Goal: Information Seeking & Learning: Learn about a topic

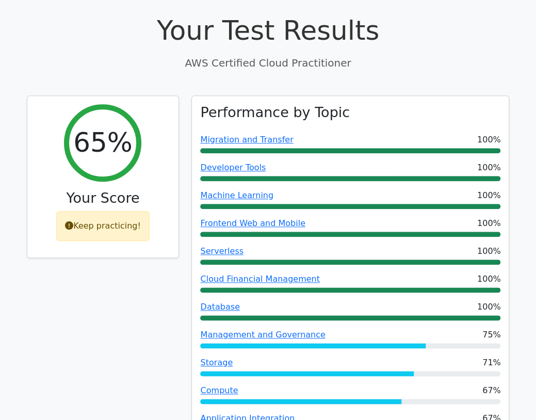
click at [102, 217] on div "65% Your Score Keep practicing!" at bounding box center [103, 347] width 165 height 504
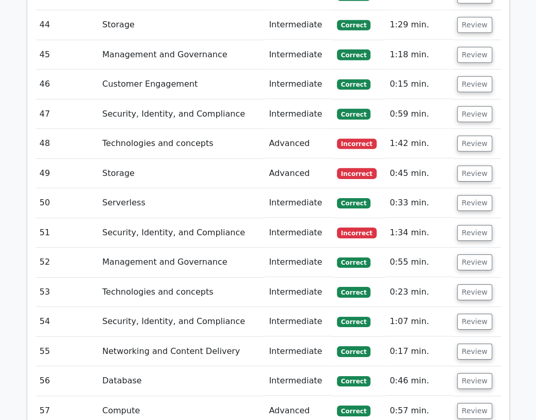
scroll to position [2834, 0]
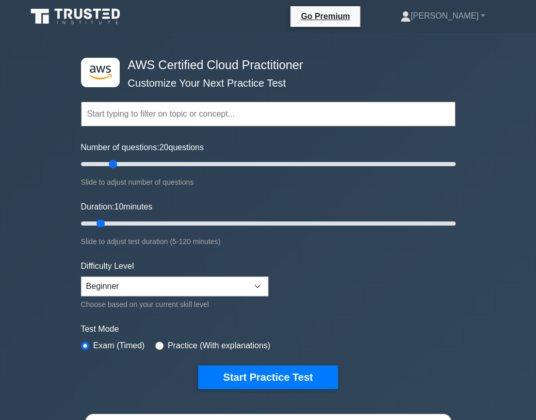
drag, startPoint x: 95, startPoint y: 160, endPoint x: 110, endPoint y: 161, distance: 15.0
type input "20"
click at [110, 161] on input "Number of questions: 20 questions" at bounding box center [268, 164] width 374 height 12
click at [105, 221] on input "Duration: 10 minutes" at bounding box center [268, 223] width 374 height 12
drag, startPoint x: 105, startPoint y: 221, endPoint x: 131, endPoint y: 222, distance: 26.8
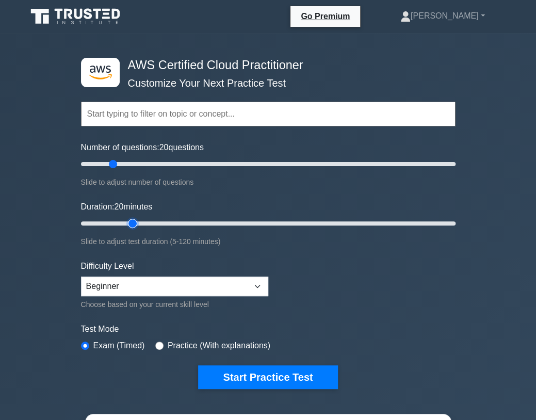
type input "20"
click at [132, 222] on input "Duration: 20 minutes" at bounding box center [268, 223] width 374 height 12
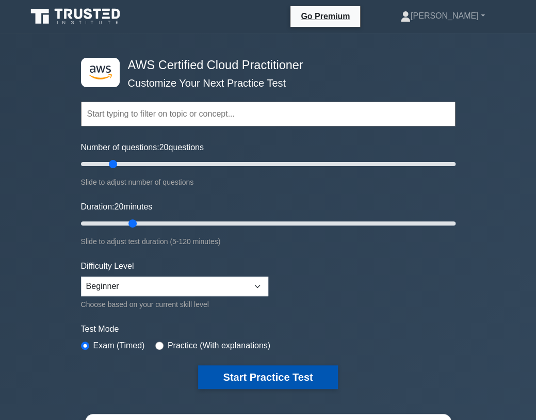
click at [256, 369] on button "Start Practice Test" at bounding box center [267, 377] width 139 height 24
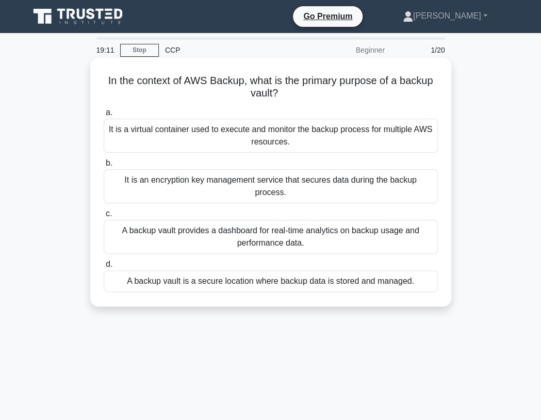
click at [228, 186] on div "It is an encryption key management service that secures data during the backup …" at bounding box center [271, 186] width 334 height 34
click at [104, 167] on input "b. It is an encryption key management service that secures data during the back…" at bounding box center [104, 163] width 0 height 7
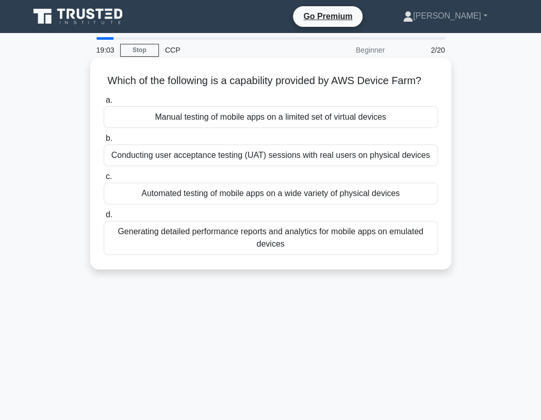
click at [246, 193] on div "Automated testing of mobile apps on a wide variety of physical devices" at bounding box center [271, 194] width 334 height 22
click at [104, 180] on input "c. Automated testing of mobile apps on a wide variety of physical devices" at bounding box center [104, 176] width 0 height 7
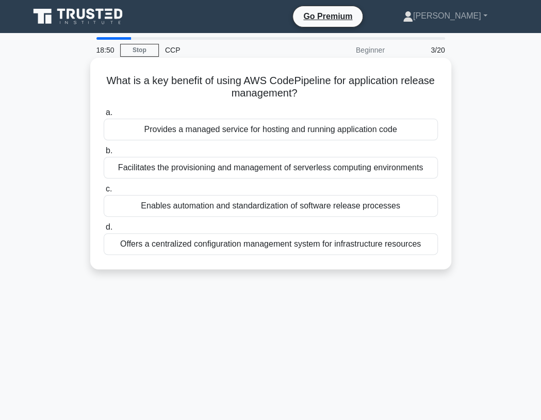
click at [236, 204] on div "Enables automation and standardization of software release processes" at bounding box center [271, 206] width 334 height 22
click at [104, 192] on input "c. Enables automation and standardization of software release processes" at bounding box center [104, 189] width 0 height 7
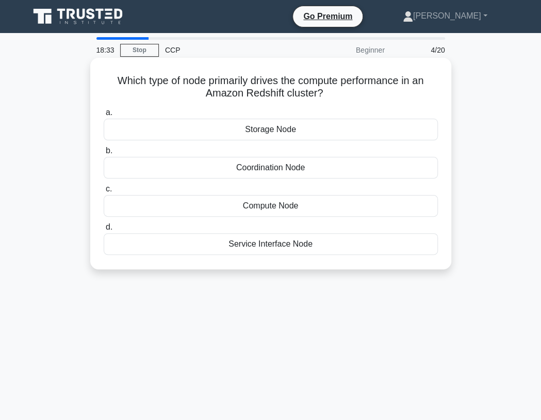
click at [308, 128] on div "Storage Node" at bounding box center [271, 130] width 334 height 22
click at [104, 116] on input "a. Storage Node" at bounding box center [104, 112] width 0 height 7
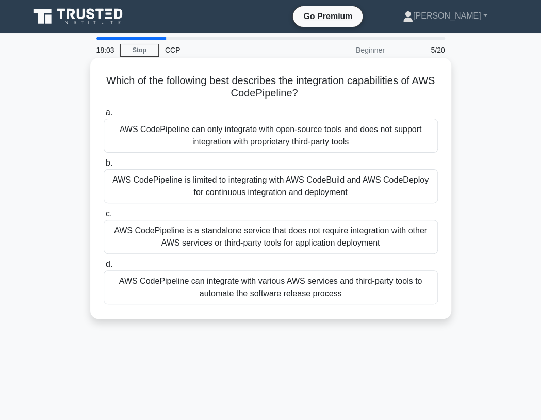
click at [331, 289] on div "AWS CodePipeline can integrate with various AWS services and third-party tools …" at bounding box center [271, 287] width 334 height 34
click at [104, 268] on input "d. AWS CodePipeline can integrate with various AWS services and third-party too…" at bounding box center [104, 264] width 0 height 7
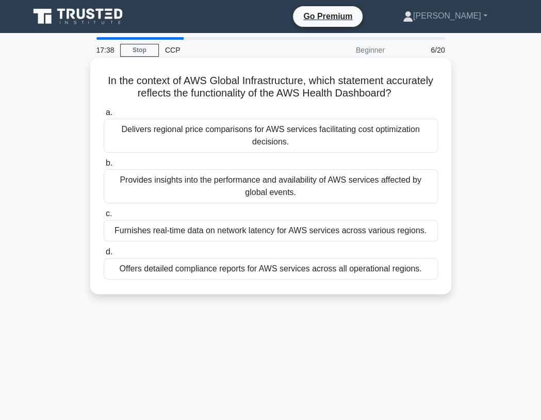
click at [280, 228] on div "Furnishes real-time data on network latency for AWS services across various reg…" at bounding box center [271, 231] width 334 height 22
click at [104, 217] on input "c. Furnishes real-time data on network latency for AWS services across various …" at bounding box center [104, 213] width 0 height 7
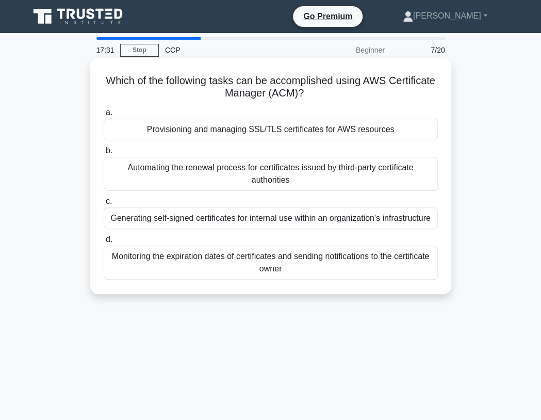
click at [295, 129] on div "Provisioning and managing SSL/TLS certificates for AWS resources" at bounding box center [271, 130] width 334 height 22
click at [104, 116] on input "a. Provisioning and managing SSL/TLS certificates for AWS resources" at bounding box center [104, 112] width 0 height 7
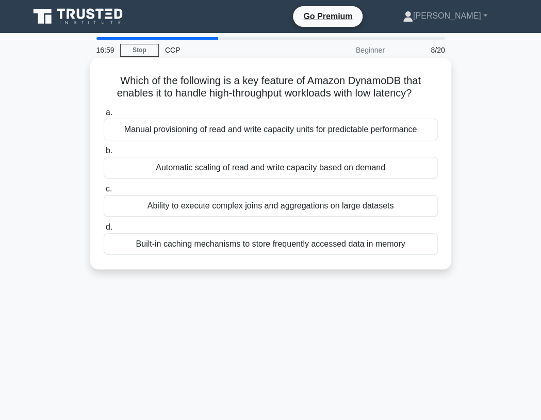
click at [304, 239] on div "Built-in caching mechanisms to store frequently accessed data in memory" at bounding box center [271, 244] width 334 height 22
click at [104, 230] on input "d. Built-in caching mechanisms to store frequently accessed data in memory" at bounding box center [104, 227] width 0 height 7
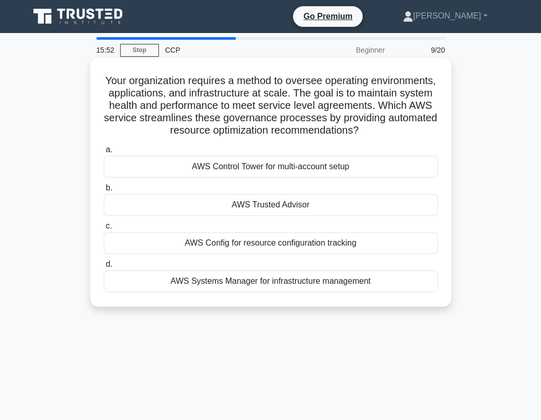
click at [267, 202] on div "AWS Trusted Advisor" at bounding box center [271, 205] width 334 height 22
click at [104, 191] on input "b. AWS Trusted Advisor" at bounding box center [104, 188] width 0 height 7
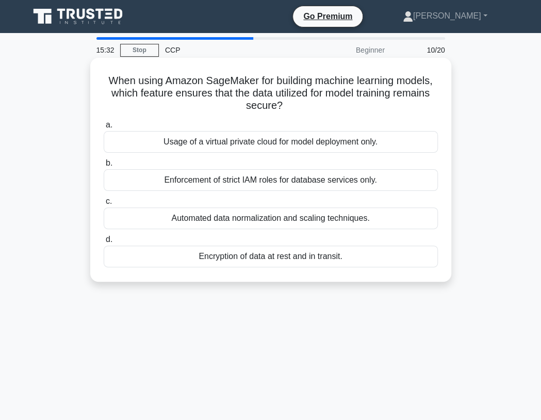
click at [305, 253] on div "Encryption of data at rest and in transit." at bounding box center [271, 256] width 334 height 22
click at [104, 243] on input "d. Encryption of data at rest and in transit." at bounding box center [104, 239] width 0 height 7
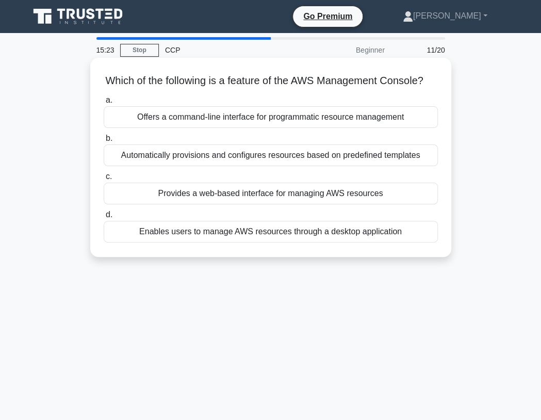
click at [386, 190] on div "Provides a web-based interface for managing AWS resources" at bounding box center [271, 194] width 334 height 22
click at [104, 180] on input "c. Provides a web-based interface for managing AWS resources" at bounding box center [104, 176] width 0 height 7
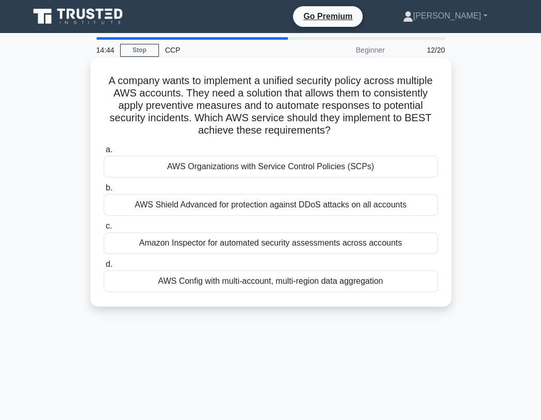
click at [274, 158] on div "AWS Organizations with Service Control Policies (SCPs)" at bounding box center [271, 167] width 334 height 22
click at [104, 153] on input "a. AWS Organizations with Service Control Policies (SCPs)" at bounding box center [104, 149] width 0 height 7
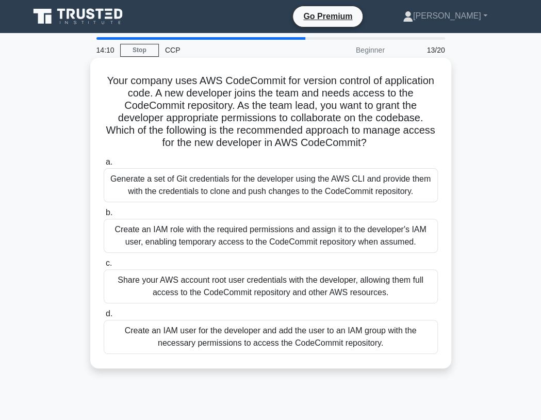
click at [317, 336] on div "Create an IAM user for the developer and add the user to an IAM group with the …" at bounding box center [271, 337] width 334 height 34
click at [104, 317] on input "d. Create an IAM user for the developer and add the user to an IAM group with t…" at bounding box center [104, 313] width 0 height 7
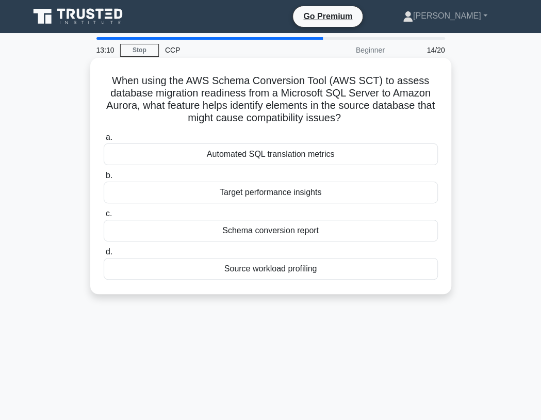
click at [300, 227] on div "Schema conversion report" at bounding box center [271, 231] width 334 height 22
click at [104, 217] on input "c. Schema conversion report" at bounding box center [104, 213] width 0 height 7
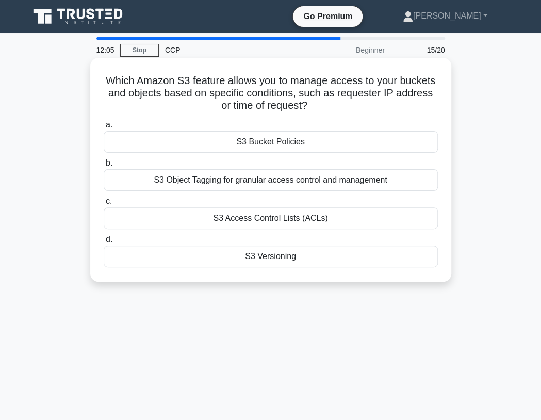
click at [305, 137] on div "S3 Bucket Policies" at bounding box center [271, 142] width 334 height 22
click at [104, 128] on input "a. S3 Bucket Policies" at bounding box center [104, 125] width 0 height 7
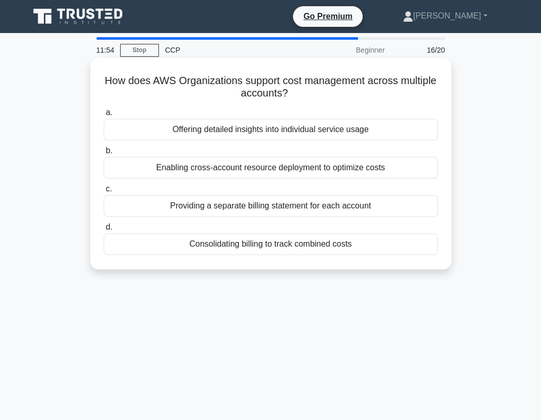
click at [279, 241] on div "Consolidating billing to track combined costs" at bounding box center [271, 244] width 334 height 22
click at [104, 230] on input "d. Consolidating billing to track combined costs" at bounding box center [104, 227] width 0 height 7
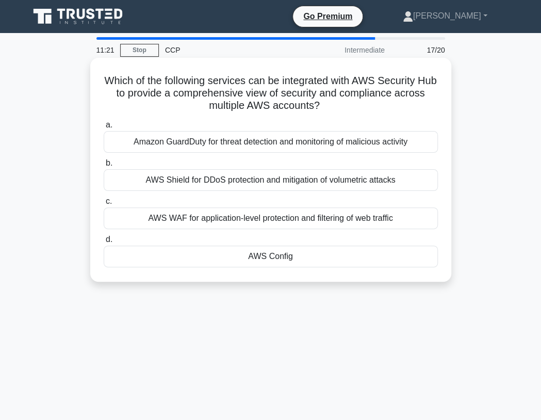
click at [287, 251] on div "AWS Config" at bounding box center [271, 256] width 334 height 22
click at [104, 243] on input "d. AWS Config" at bounding box center [104, 239] width 0 height 7
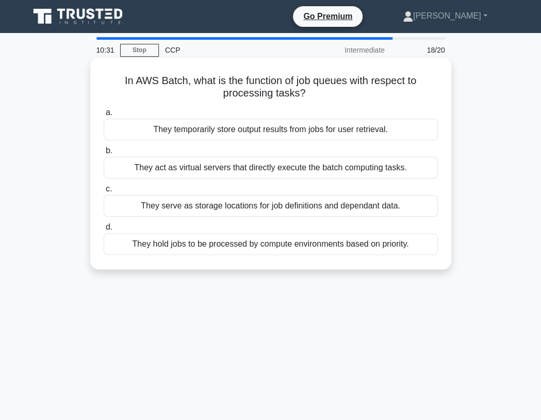
click at [406, 167] on div "They act as virtual servers that directly execute the batch computing tasks." at bounding box center [271, 168] width 334 height 22
click at [104, 154] on input "b. They act as virtual servers that directly execute the batch computing tasks." at bounding box center [104, 150] width 0 height 7
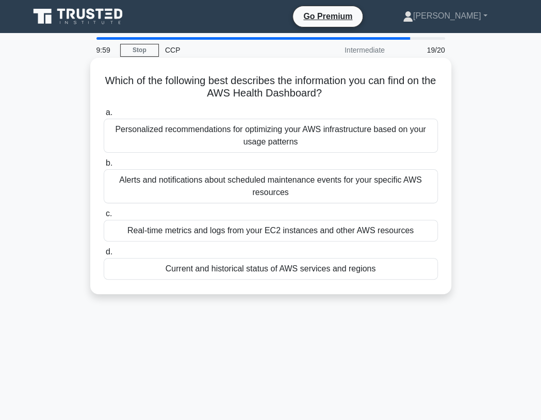
click at [360, 224] on div "Real-time metrics and logs from your EC2 instances and other AWS resources" at bounding box center [271, 231] width 334 height 22
click at [104, 217] on input "c. Real-time metrics and logs from your EC2 instances and other AWS resources" at bounding box center [104, 213] width 0 height 7
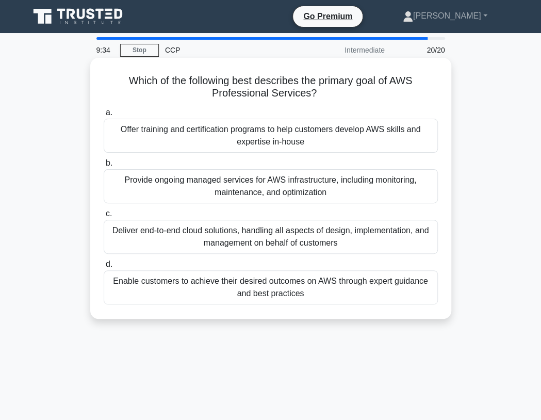
drag, startPoint x: 373, startPoint y: 134, endPoint x: 356, endPoint y: 161, distance: 32.2
click at [373, 134] on div "Offer training and certification programs to help customers develop AWS skills …" at bounding box center [271, 136] width 334 height 34
click at [104, 116] on input "a. Offer training and certification programs to help customers develop AWS skil…" at bounding box center [104, 112] width 0 height 7
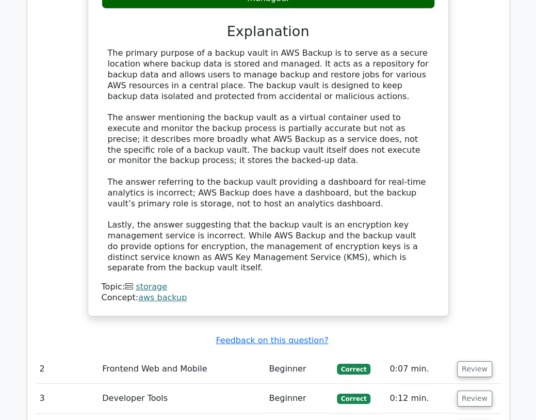
scroll to position [1231, 0]
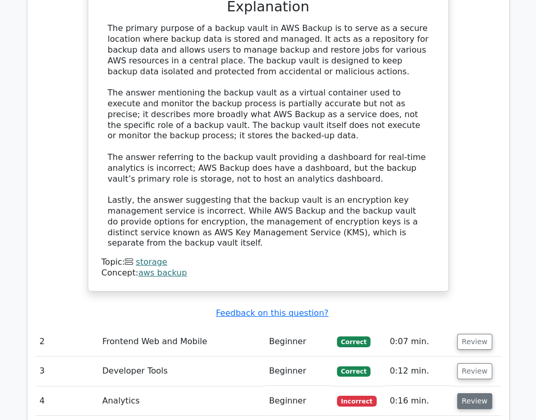
click at [469, 393] on button "Review" at bounding box center [474, 401] width 35 height 16
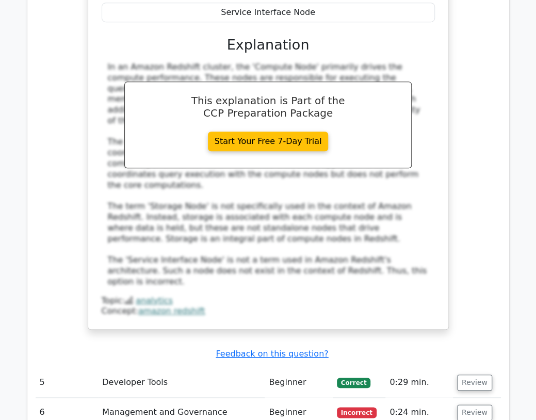
scroll to position [1812, 0]
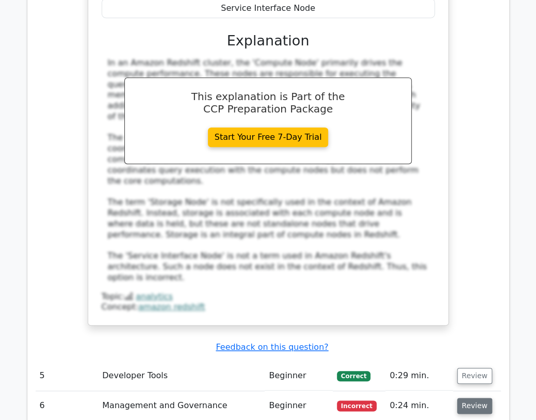
click at [474, 398] on button "Review" at bounding box center [474, 406] width 35 height 16
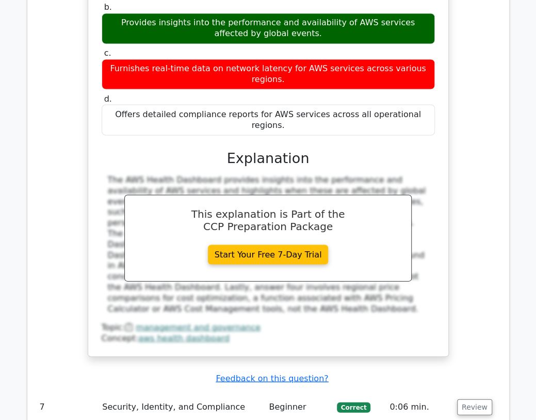
scroll to position [2342, 0]
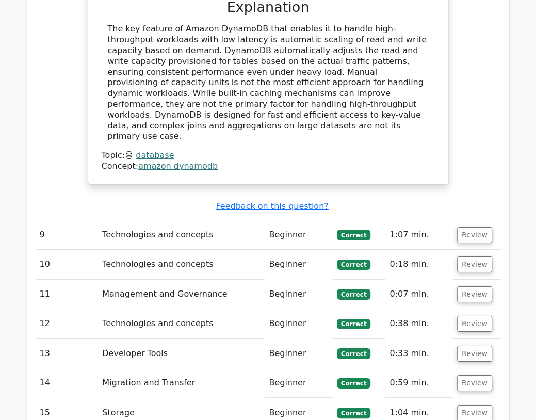
scroll to position [3012, 0]
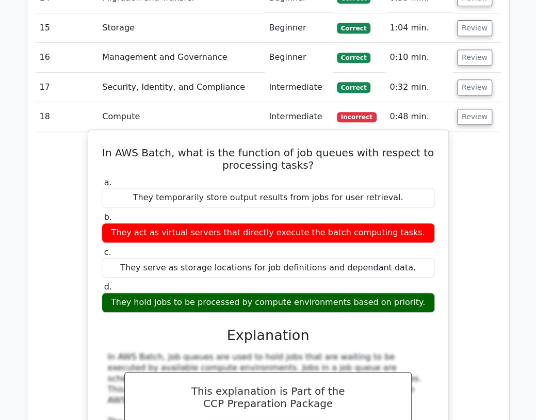
scroll to position [3492, 0]
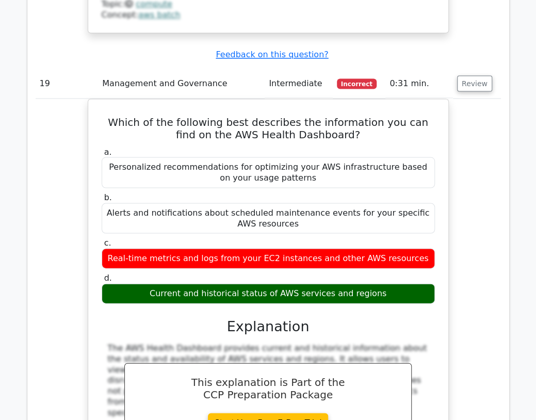
scroll to position [4083, 0]
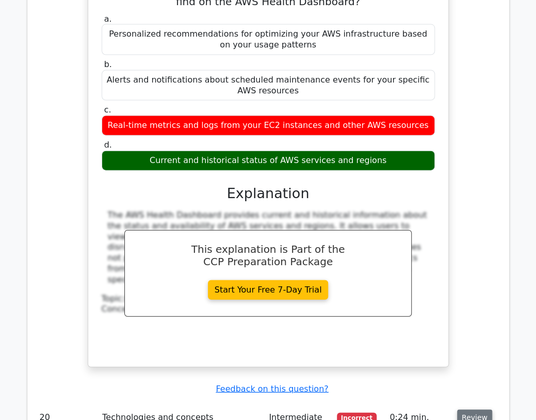
click at [481, 409] on button "Review" at bounding box center [474, 417] width 35 height 16
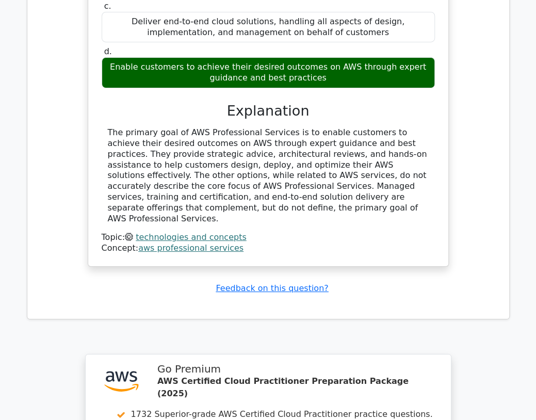
scroll to position [4741, 0]
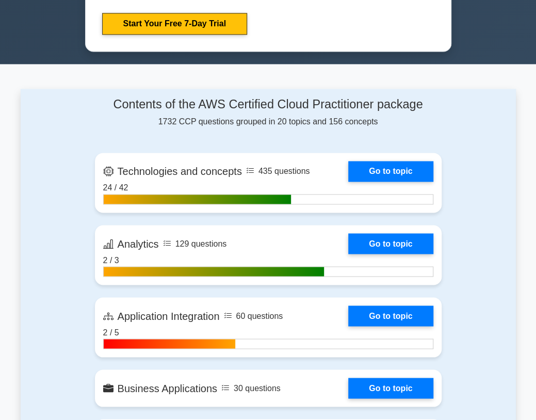
scroll to position [241, 0]
